Goal: Information Seeking & Learning: Learn about a topic

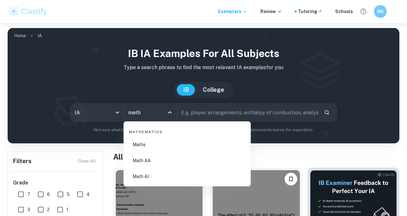
click at [143, 160] on li "Math AA" at bounding box center [187, 160] width 122 height 15
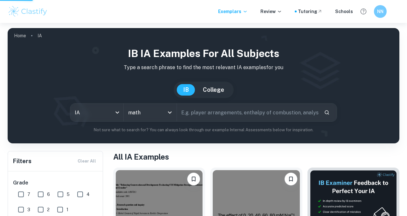
type input "Math AA"
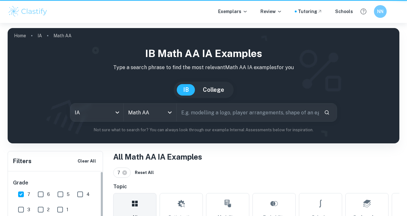
checkbox input "true"
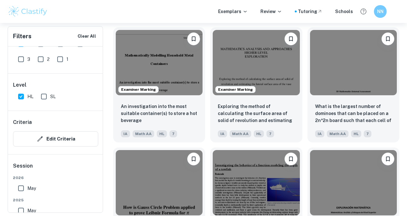
scroll to position [572, 0]
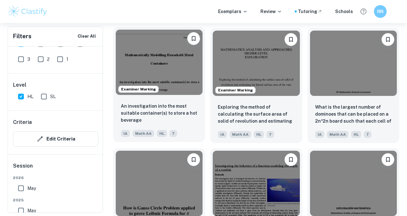
click at [192, 57] on img at bounding box center [159, 62] width 87 height 65
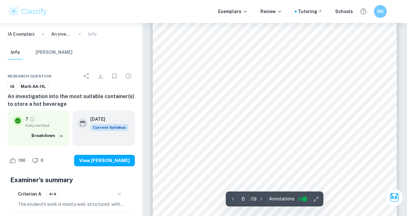
scroll to position [1814, 0]
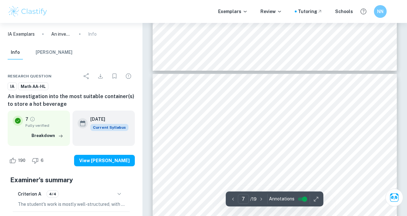
type input "8"
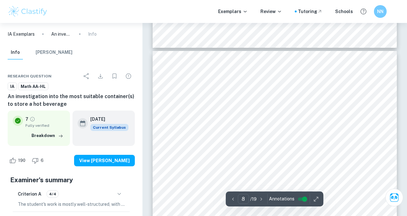
scroll to position [2471, 0]
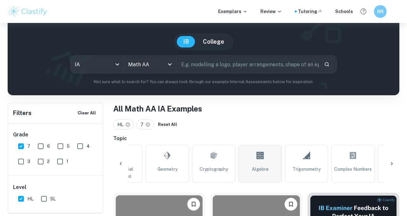
scroll to position [0, 400]
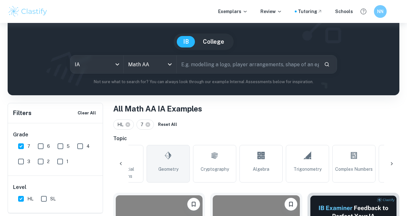
click at [179, 156] on link "Geometry" at bounding box center [168, 164] width 43 height 38
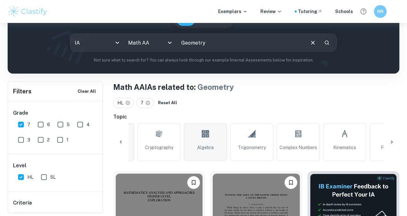
scroll to position [0, 446]
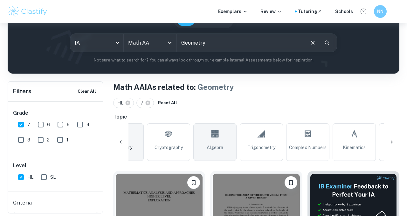
click at [197, 147] on link "Algebra" at bounding box center [214, 142] width 43 height 38
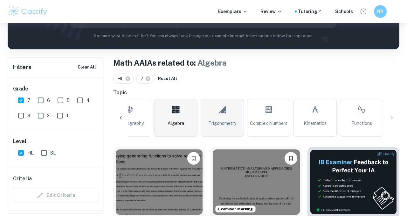
scroll to position [0, 530]
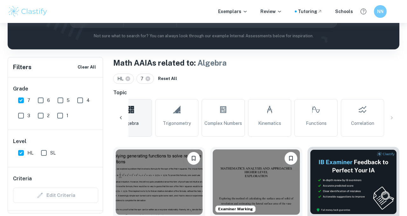
click at [321, 113] on link "Functions" at bounding box center [315, 118] width 43 height 38
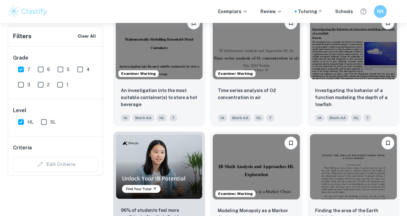
scroll to position [86, 0]
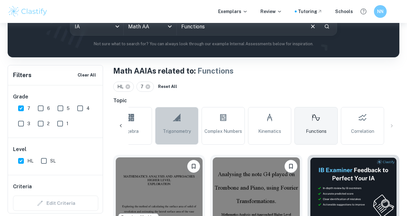
click at [188, 132] on span "Trigonometry" at bounding box center [177, 130] width 28 height 7
type input "Trigonometry"
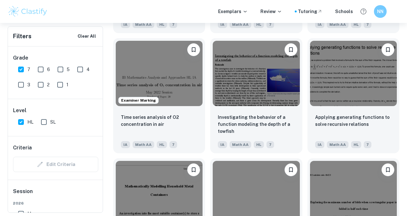
scroll to position [682, 0]
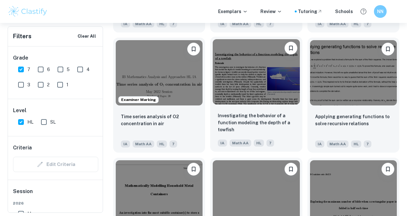
click at [246, 79] on img at bounding box center [256, 71] width 87 height 65
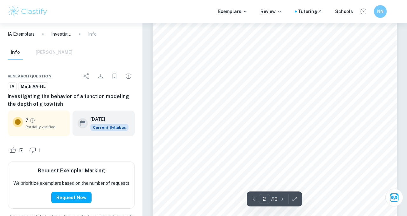
scroll to position [518, 0]
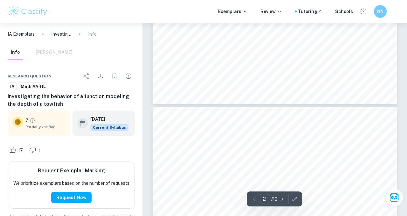
type input "3"
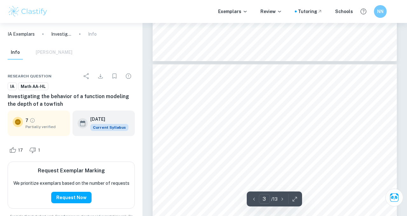
scroll to position [793, 0]
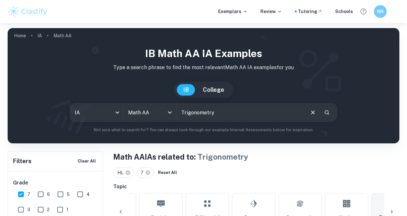
scroll to position [100, 0]
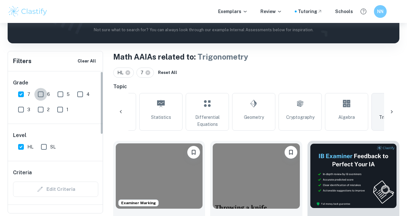
click at [41, 96] on input "6" at bounding box center [40, 94] width 13 height 13
checkbox input "true"
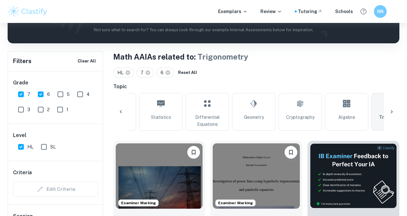
scroll to position [247, 0]
